Goal: Find specific page/section: Find specific page/section

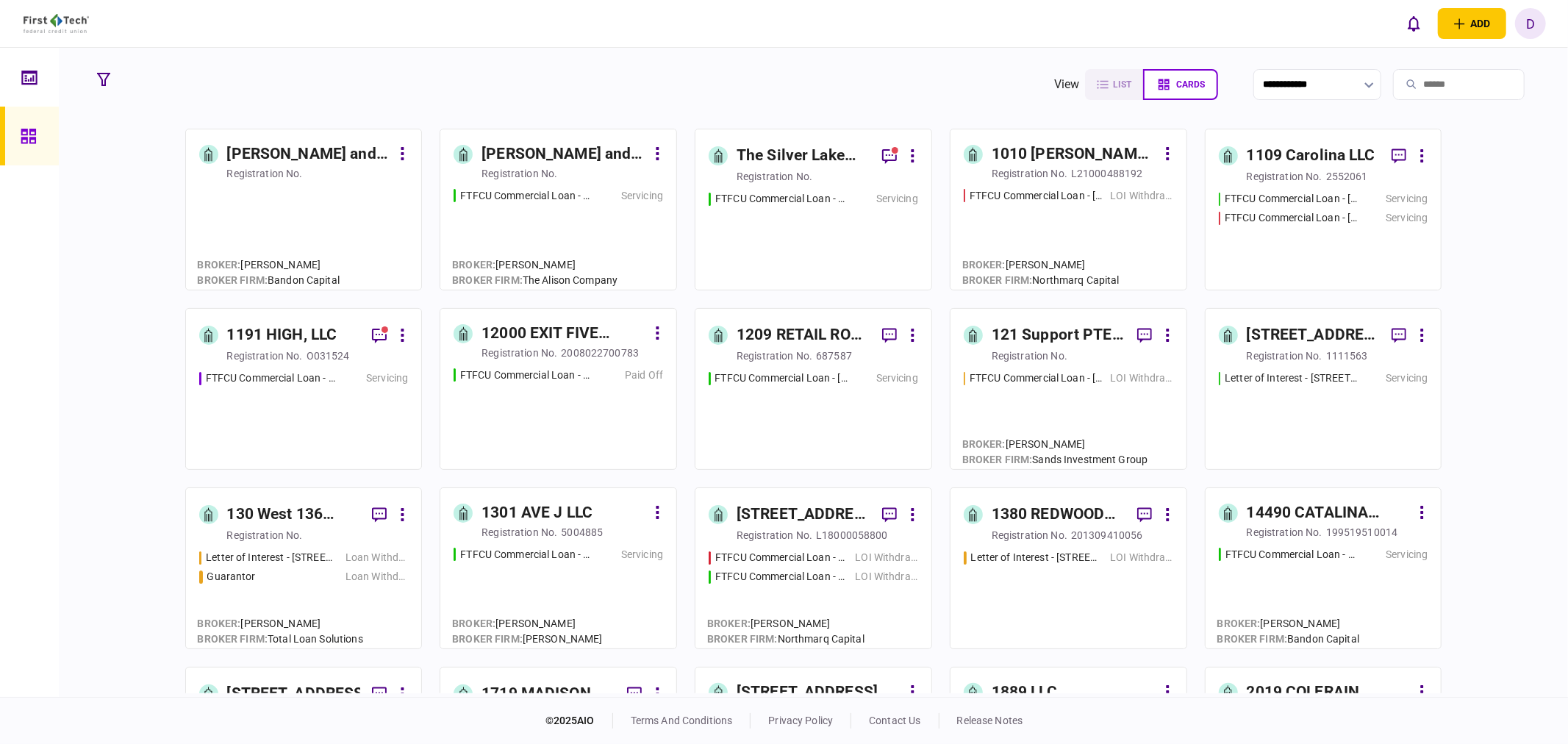
click at [1365, 85] on icon "button" at bounding box center [1369, 85] width 9 height 6
click at [1275, 187] on button "Name" at bounding box center [1288, 193] width 108 height 14
type input "****"
click at [1404, 79] on input "search" at bounding box center [1459, 84] width 132 height 31
click at [110, 75] on button "button" at bounding box center [103, 79] width 26 height 26
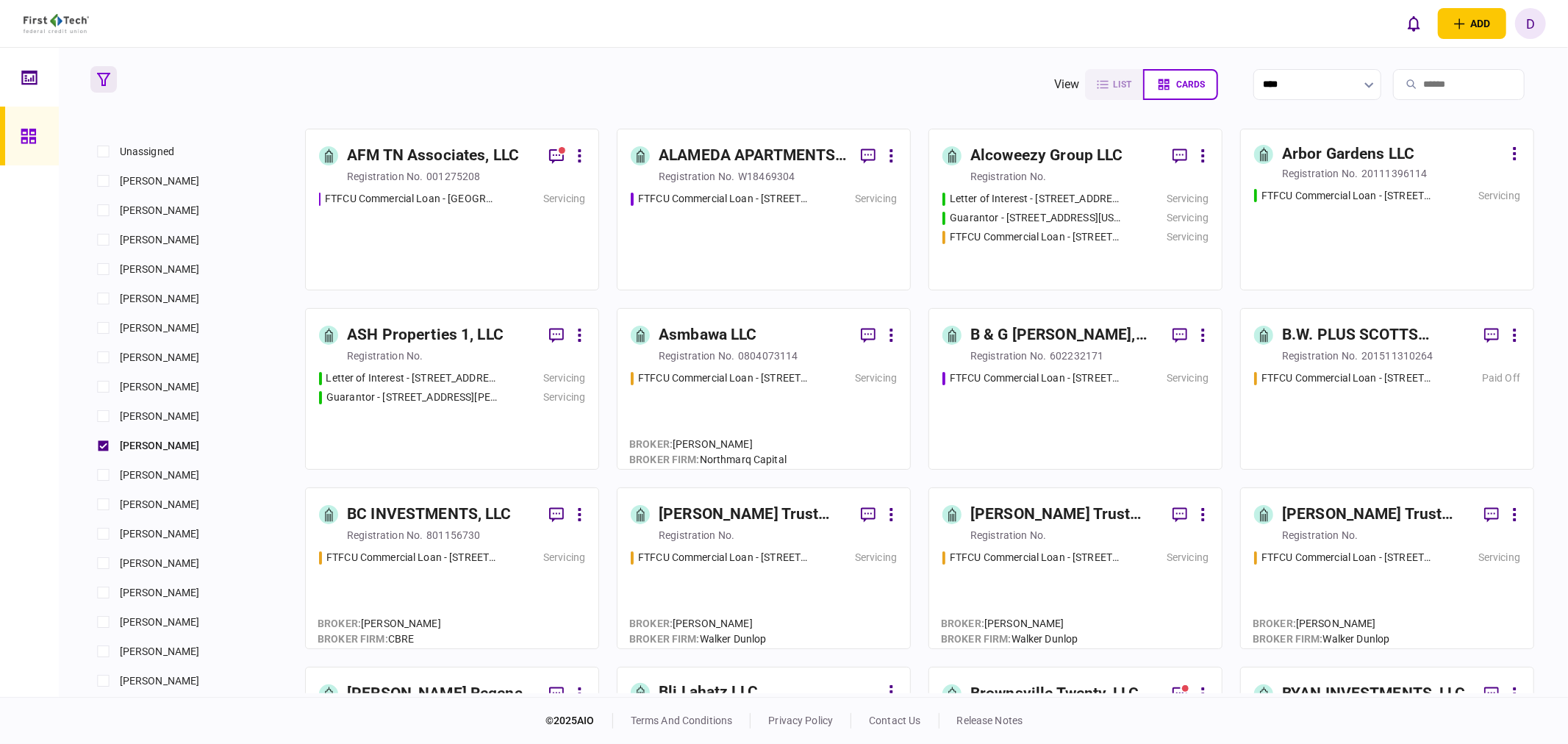
click at [418, 208] on div "FTFCU Commercial Loan - [GEOGRAPHIC_DATA], [GEOGRAPHIC_DATA] Portfolio Servicing" at bounding box center [452, 233] width 266 height 85
